Goal: Check status: Check status

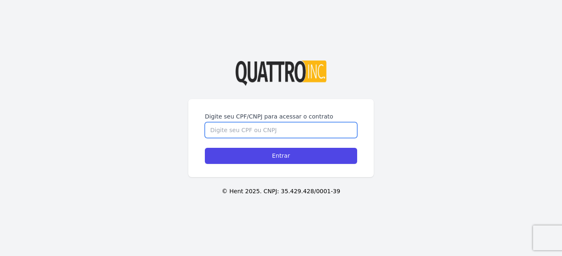
click at [252, 122] on input "Digite seu CPF/CNPJ para acessar o contrato" at bounding box center [281, 130] width 152 height 16
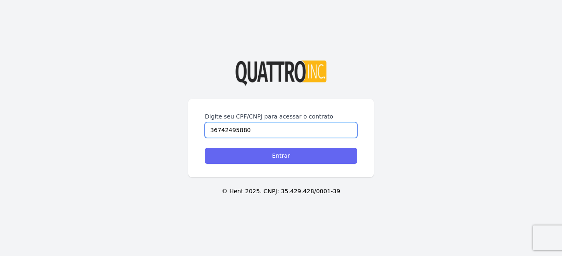
type input "36742495880"
click at [270, 153] on input "Entrar" at bounding box center [281, 156] width 152 height 16
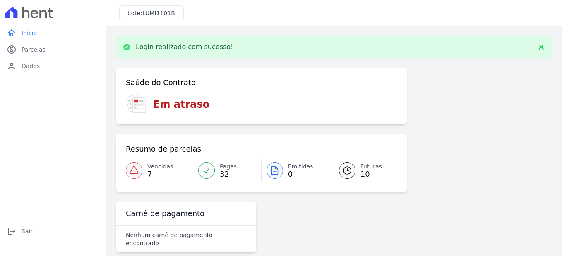
click at [365, 166] on span "Futuras" at bounding box center [371, 167] width 22 height 9
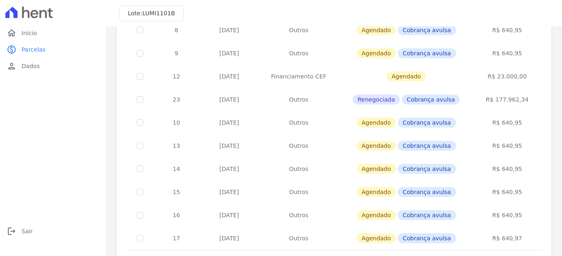
scroll to position [110, 0]
